Goal: Transaction & Acquisition: Purchase product/service

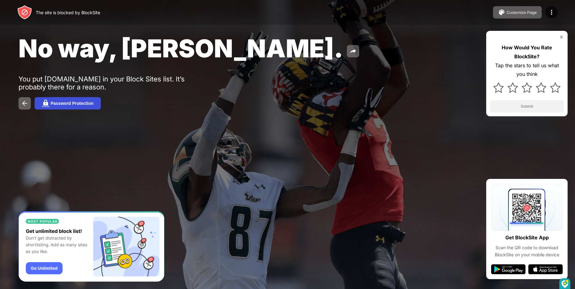
click at [69, 106] on button "Password Protection" at bounding box center [68, 103] width 66 height 12
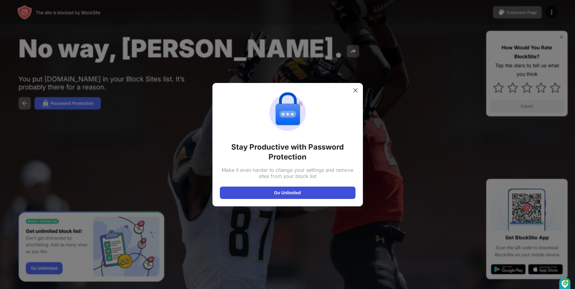
click at [305, 195] on button "Go Unlimited" at bounding box center [288, 192] width 136 height 12
